Goal: Transaction & Acquisition: Purchase product/service

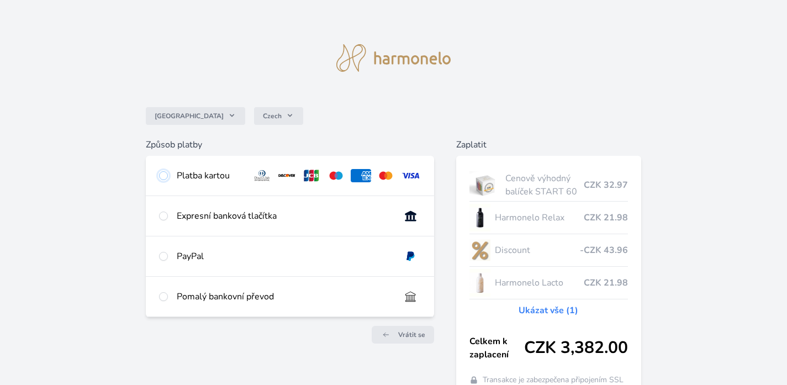
click at [166, 173] on input "radio" at bounding box center [163, 175] width 9 height 9
radio input "true"
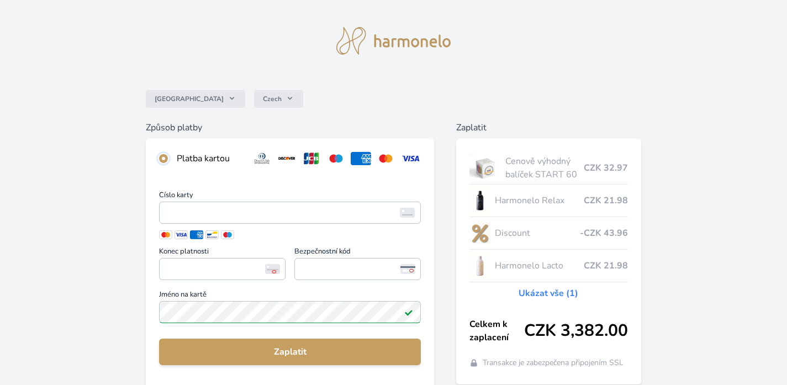
scroll to position [19, 0]
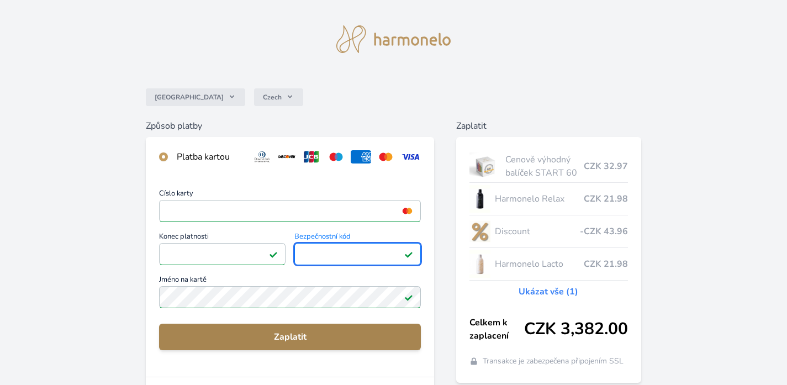
click at [291, 338] on span "Zaplatit" at bounding box center [290, 336] width 244 height 13
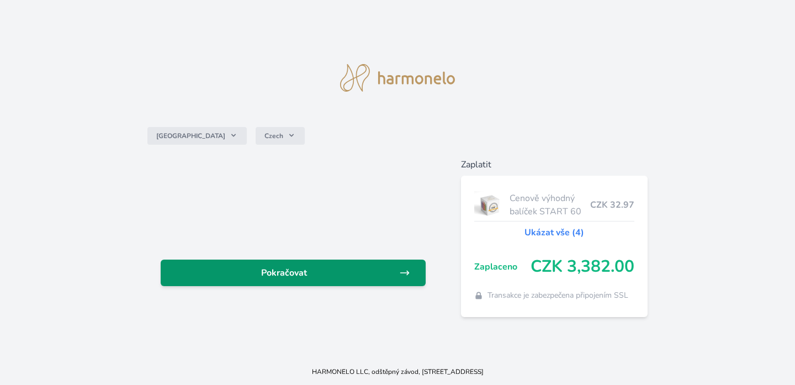
click at [310, 269] on span "Pokračovat" at bounding box center [284, 272] width 230 height 13
